Goal: Check status

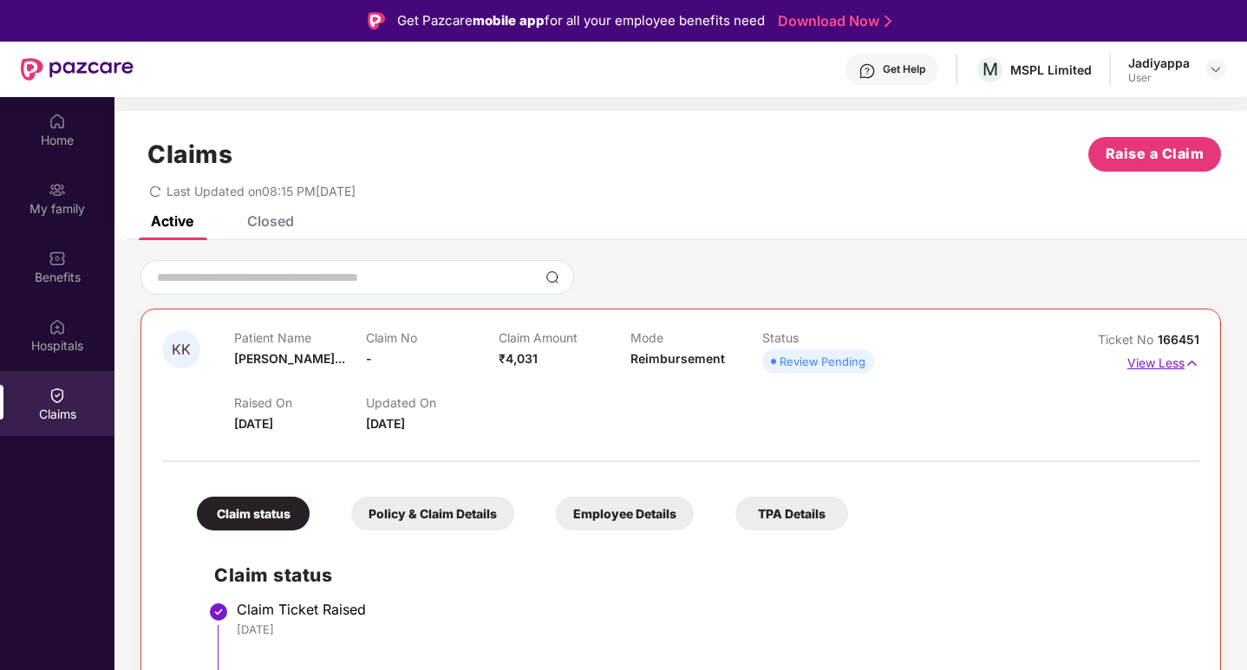
click at [1150, 361] on p "View Less" at bounding box center [1163, 360] width 72 height 23
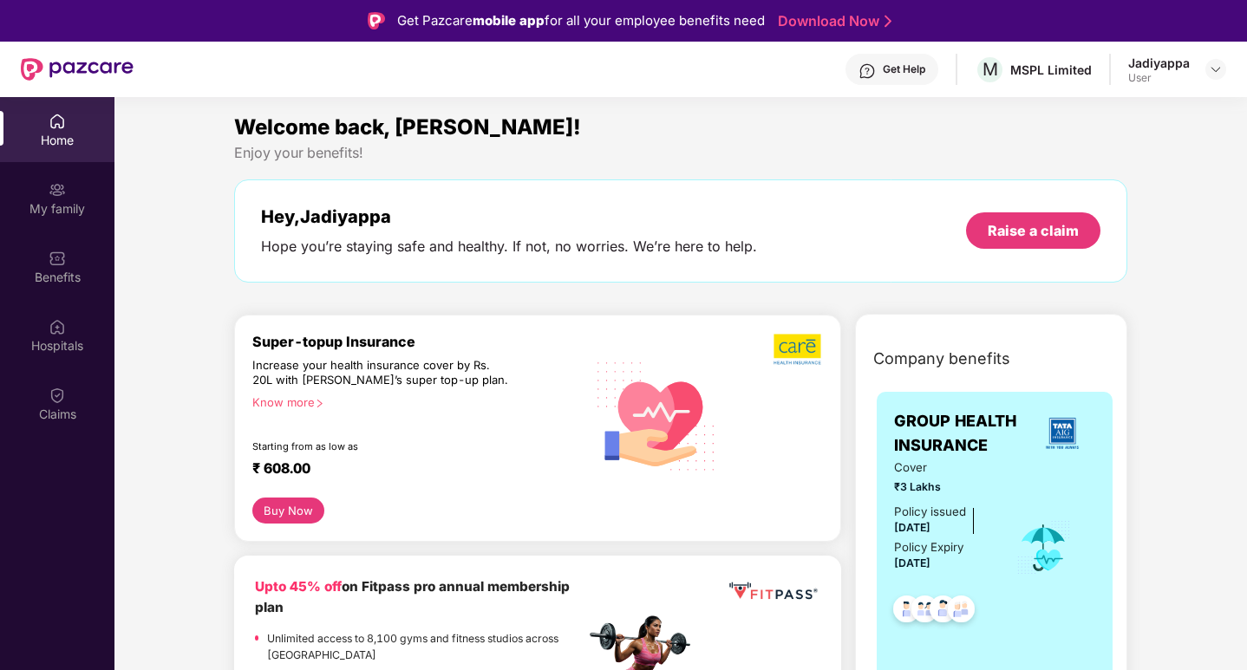
click at [53, 398] on img at bounding box center [57, 395] width 17 height 17
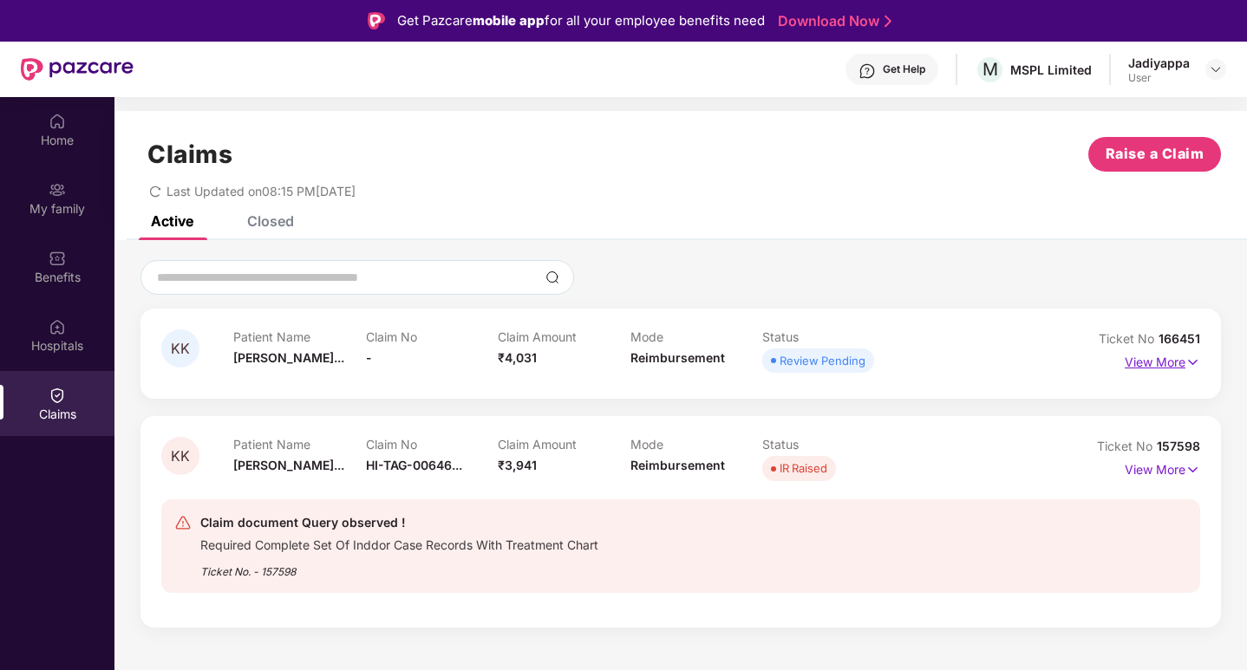
click at [1150, 362] on p "View More" at bounding box center [1162, 360] width 75 height 23
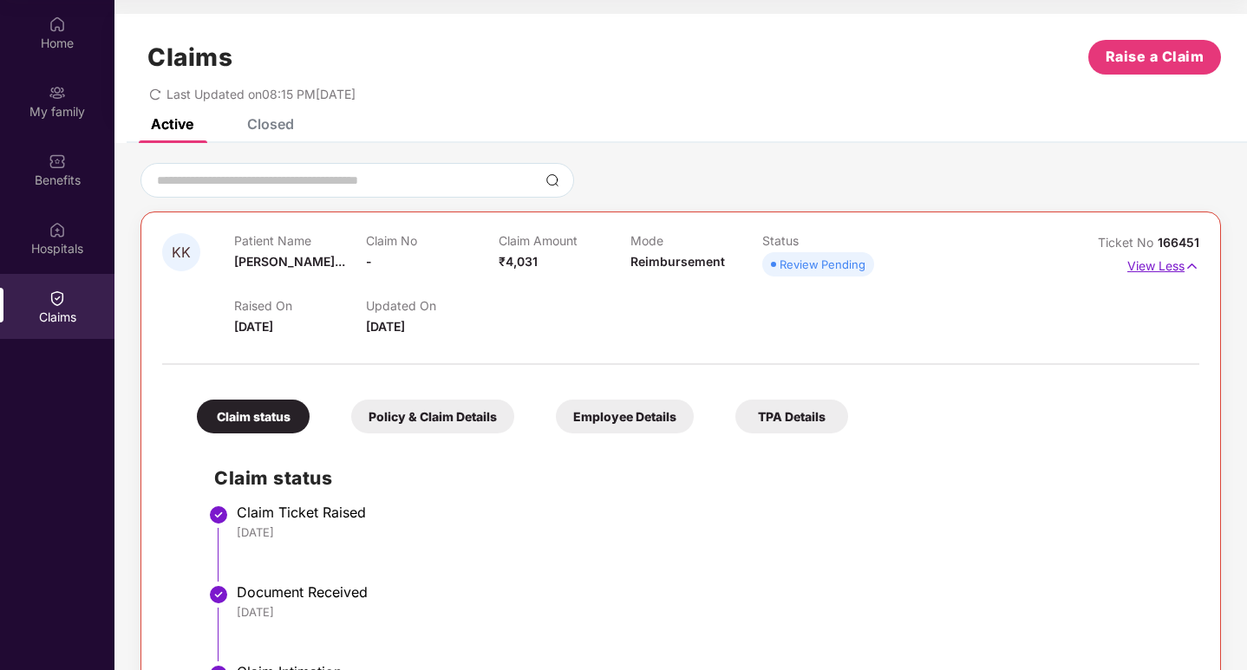
click at [1173, 265] on p "View Less" at bounding box center [1163, 263] width 72 height 23
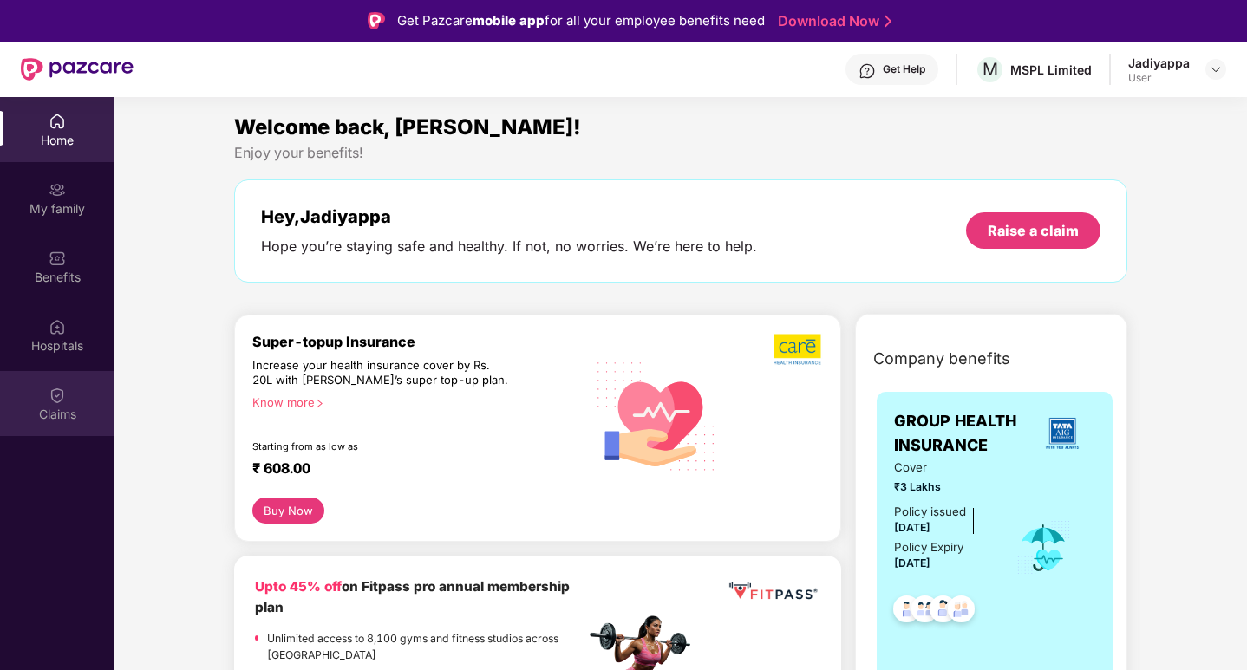
click at [58, 402] on img at bounding box center [57, 395] width 17 height 17
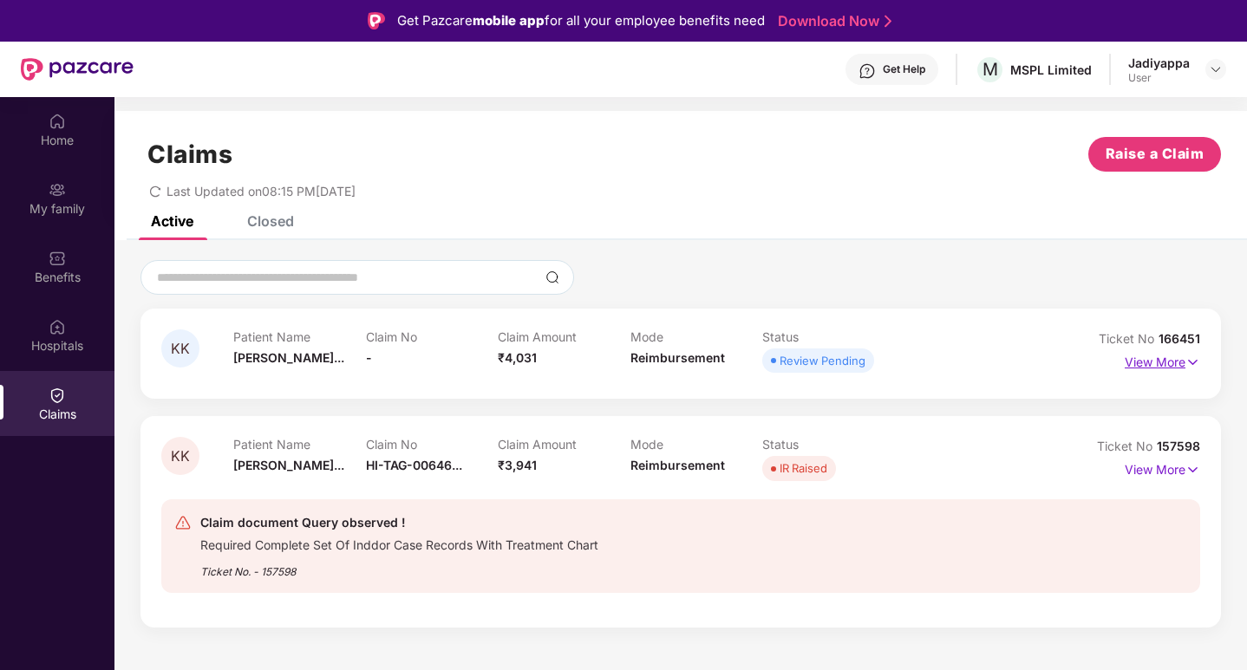
click at [1162, 364] on p "View More" at bounding box center [1162, 360] width 75 height 23
